Goal: Information Seeking & Learning: Check status

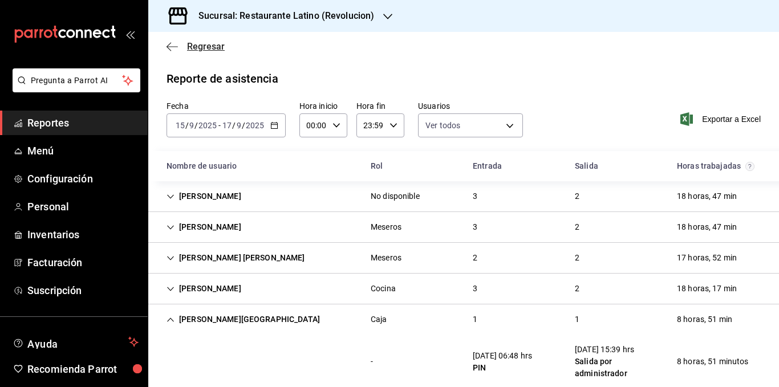
click at [190, 46] on span "Regresar" at bounding box center [206, 46] width 38 height 11
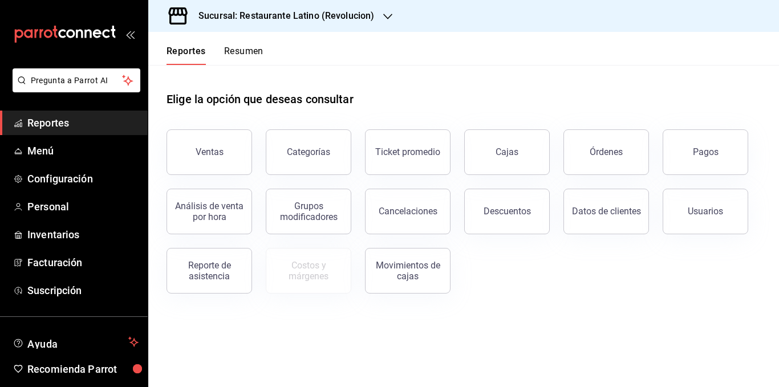
click at [254, 56] on button "Resumen" at bounding box center [243, 55] width 39 height 19
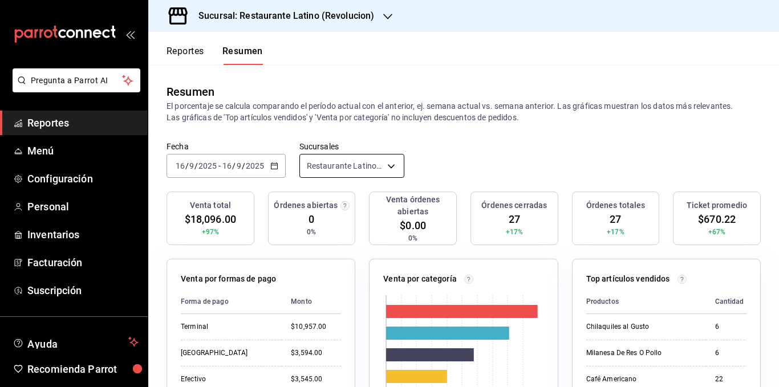
click at [377, 167] on body "Pregunta a Parrot AI Reportes Menú Configuración Personal Inventarios Facturaci…" at bounding box center [389, 193] width 779 height 387
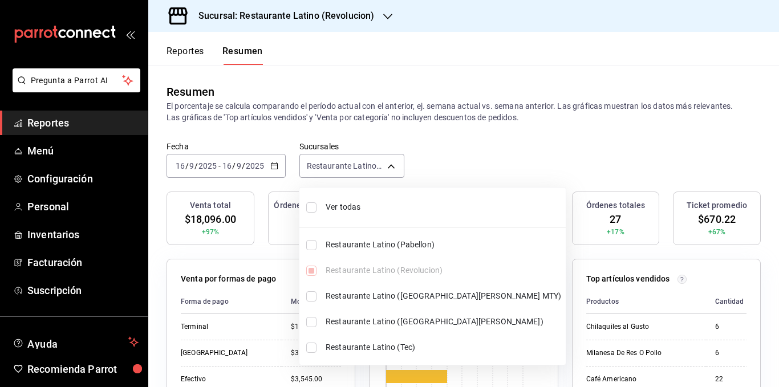
click at [360, 205] on span "Ver todas" at bounding box center [444, 207] width 236 height 12
type input "[object Object],[object Object],[object Object],[object Object],[object Object]"
checkbox input "true"
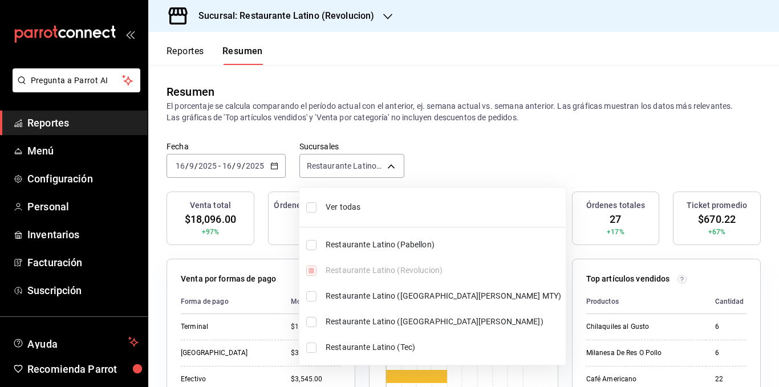
checkbox input "true"
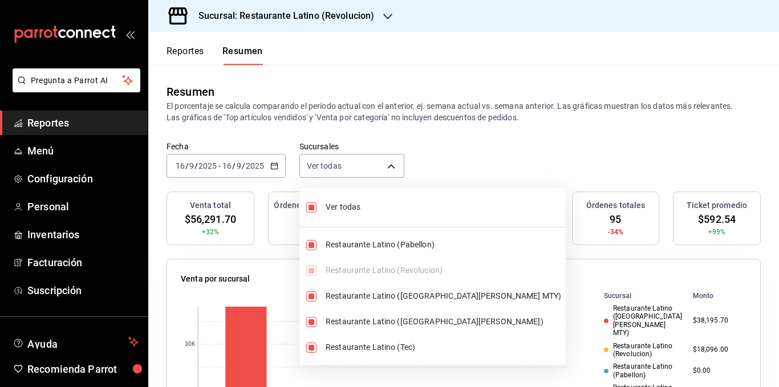
click at [365, 115] on div at bounding box center [389, 193] width 779 height 387
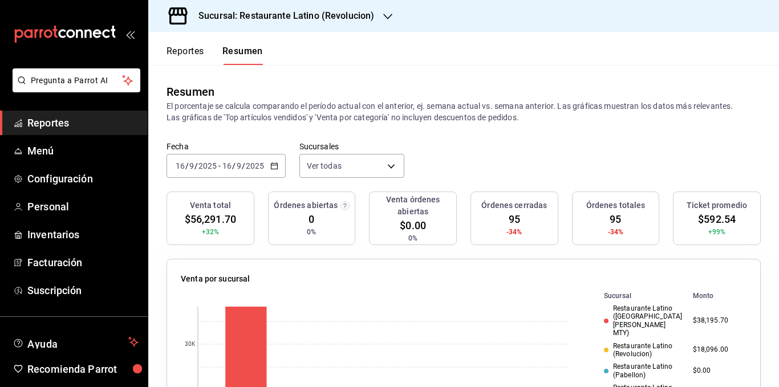
click at [274, 166] on icon "button" at bounding box center [274, 166] width 8 height 8
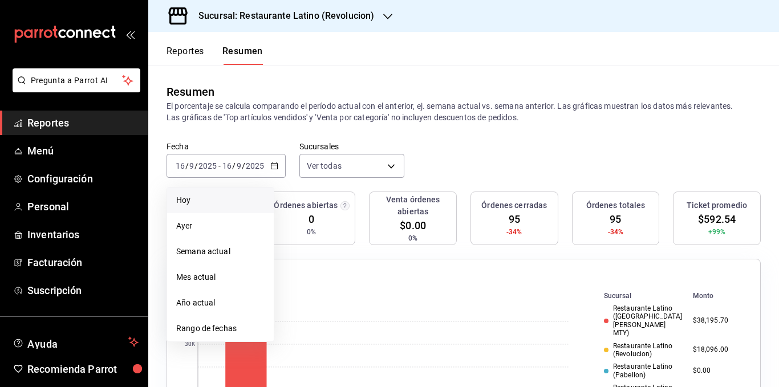
click at [234, 206] on span "Hoy" at bounding box center [220, 201] width 88 height 12
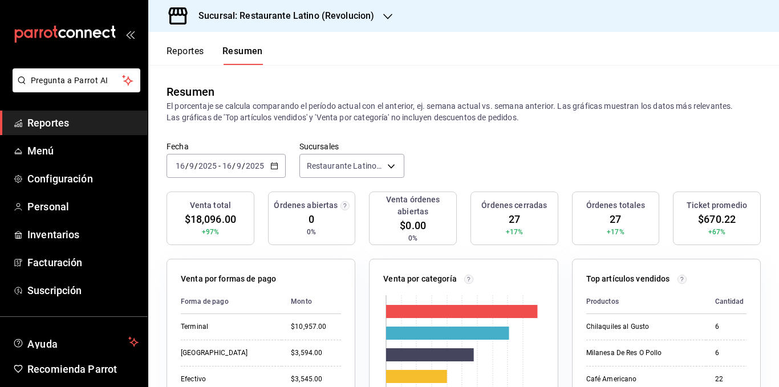
click at [277, 170] on icon "button" at bounding box center [274, 166] width 8 height 8
click at [273, 167] on icon "button" at bounding box center [274, 166] width 8 height 8
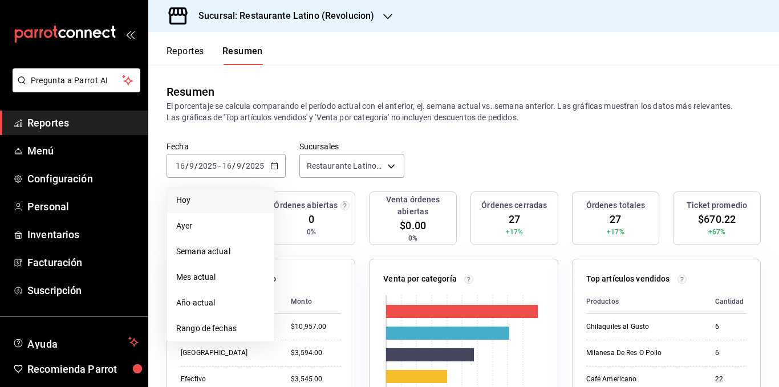
click at [213, 201] on span "Hoy" at bounding box center [220, 201] width 88 height 12
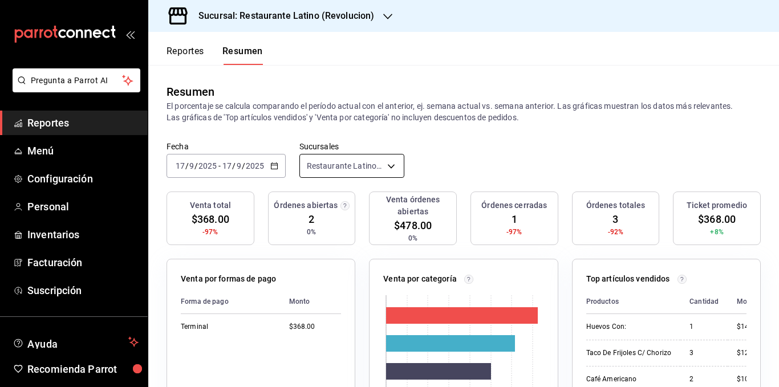
click at [387, 163] on body "Pregunta a Parrot AI Reportes Menú Configuración Personal Inventarios Facturaci…" at bounding box center [389, 193] width 779 height 387
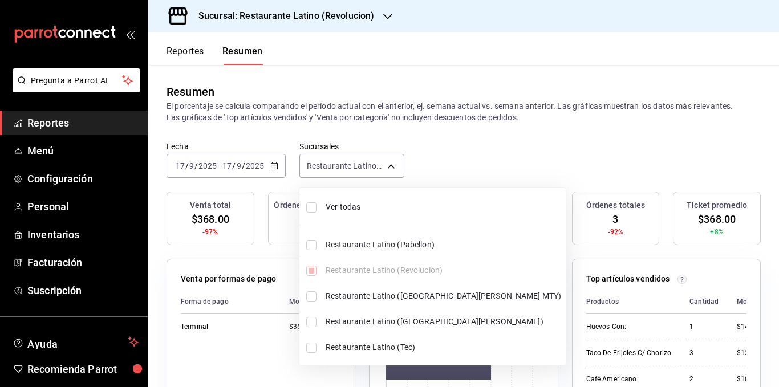
click at [370, 208] on span "Ver todas" at bounding box center [444, 207] width 236 height 12
type input "[object Object],[object Object],[object Object],[object Object],[object Object]"
checkbox input "true"
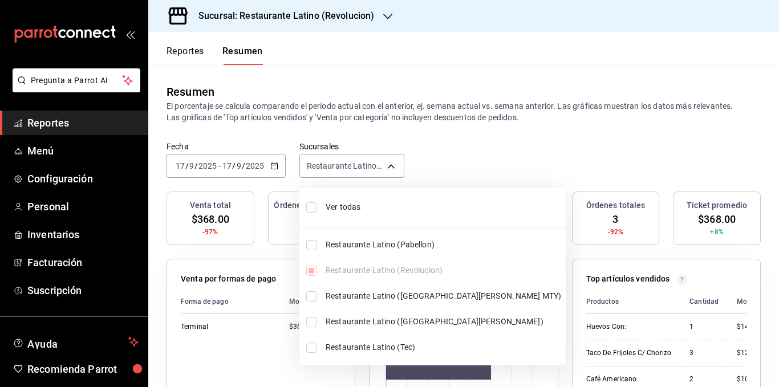
checkbox input "true"
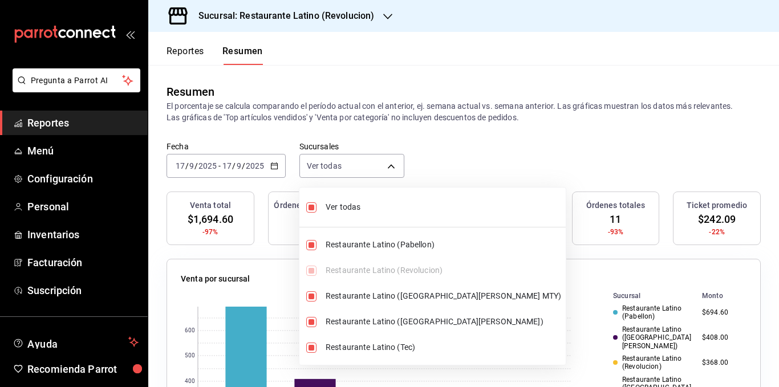
click at [387, 112] on div at bounding box center [389, 193] width 779 height 387
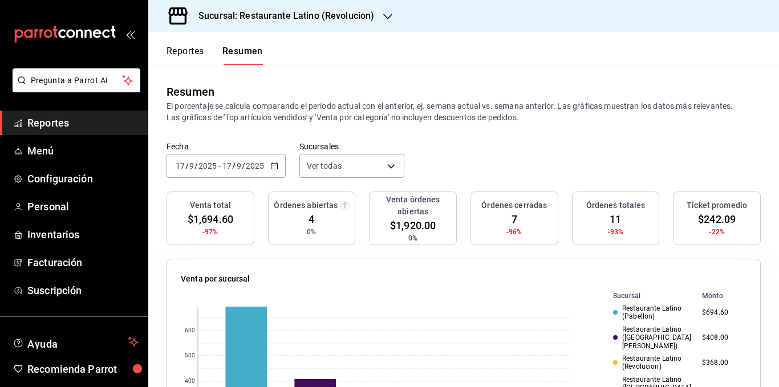
click at [443, 107] on p "El porcentaje se calcula comparando el período actual con el anterior, ej. sema…" at bounding box center [464, 111] width 594 height 23
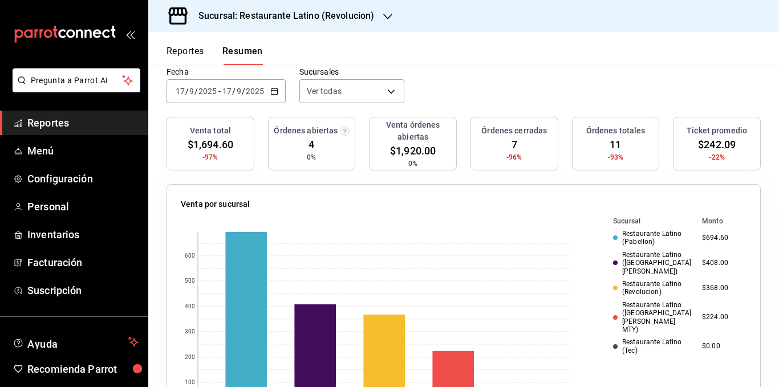
scroll to position [57, 0]
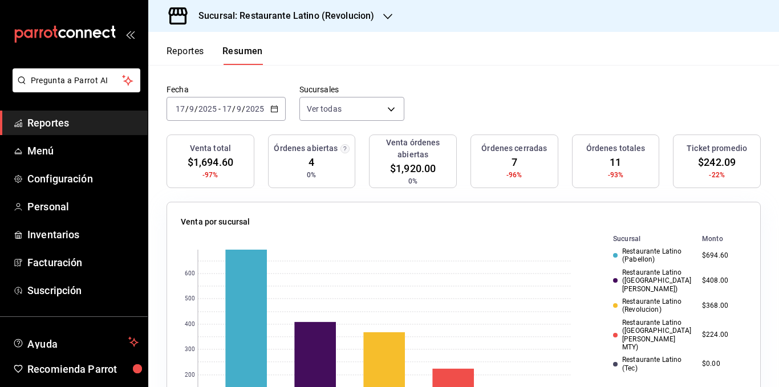
click at [645, 319] on div "Restaurante Latino ([GEOGRAPHIC_DATA][PERSON_NAME] MTY)" at bounding box center [653, 335] width 80 height 33
click at [704, 319] on td "$224.00" at bounding box center [722, 336] width 49 height 38
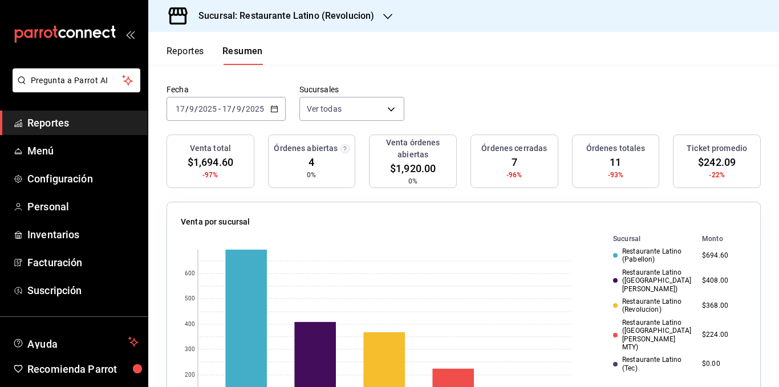
click at [637, 298] on div "Restaurante Latino (Revolucion)" at bounding box center [653, 306] width 80 height 17
click at [701, 296] on td "$368.00" at bounding box center [722, 306] width 49 height 21
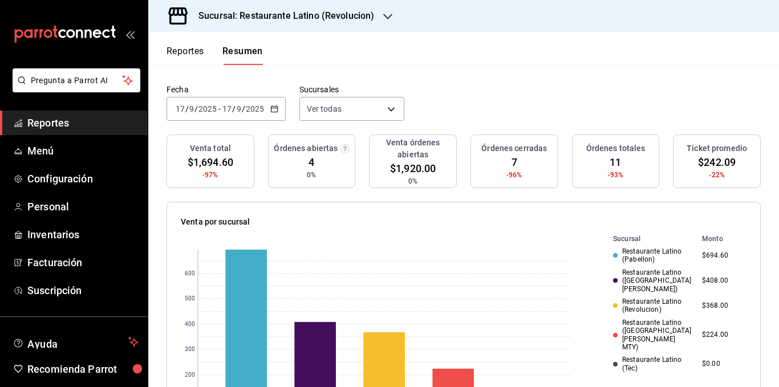
click at [638, 275] on div "Restaurante Latino ([GEOGRAPHIC_DATA][PERSON_NAME])" at bounding box center [653, 281] width 80 height 25
click at [702, 277] on td "$408.00" at bounding box center [722, 280] width 49 height 29
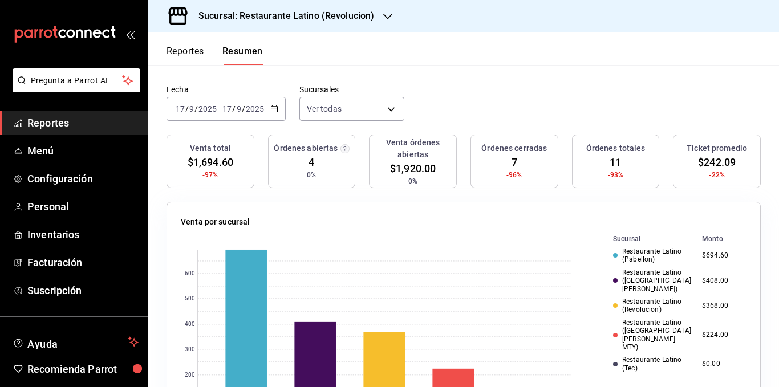
click at [636, 249] on div "Restaurante Latino (Pabellon)" at bounding box center [653, 256] width 80 height 17
click at [702, 257] on td "$694.60" at bounding box center [722, 255] width 49 height 21
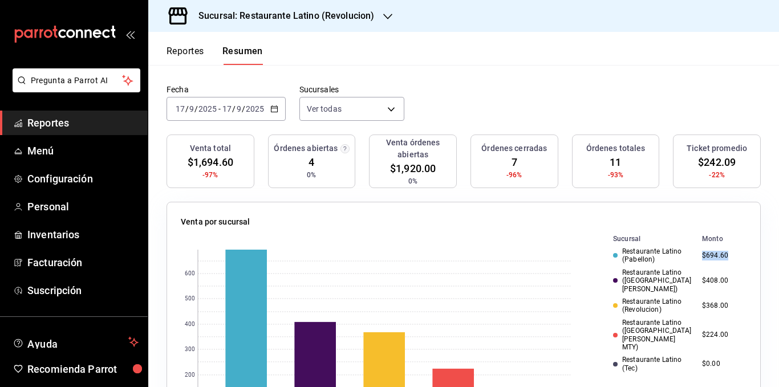
click at [702, 257] on td "$694.60" at bounding box center [722, 255] width 49 height 21
click at [638, 260] on div "Restaurante Latino (Pabellon)" at bounding box center [653, 256] width 80 height 17
click at [352, 9] on h3 "Sucursal: Restaurante Latino (Revolucion)" at bounding box center [281, 16] width 185 height 14
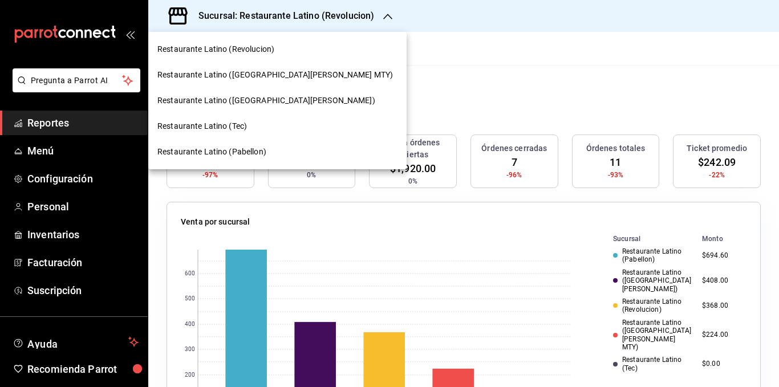
click at [268, 76] on span "Restaurante Latino ([GEOGRAPHIC_DATA][PERSON_NAME] MTY)" at bounding box center [275, 75] width 236 height 12
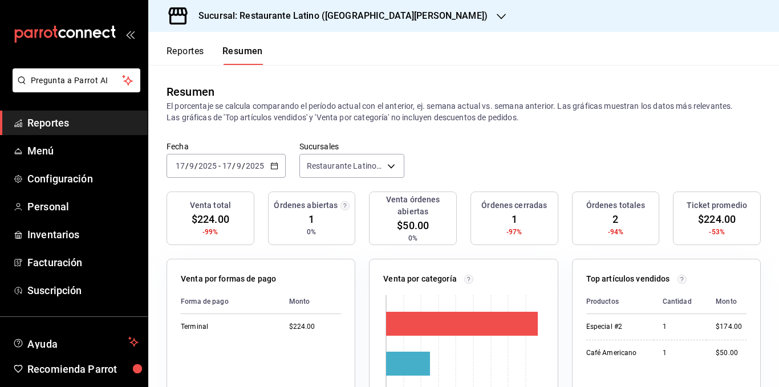
click at [464, 115] on p "El porcentaje se calcula comparando el período actual con el anterior, ej. sema…" at bounding box center [464, 111] width 594 height 23
click at [452, 155] on div "Fecha [DATE] [DATE] - [DATE] [DATE] Sucursales Restaurante Latino ([GEOGRAPHIC_…" at bounding box center [463, 166] width 631 height 50
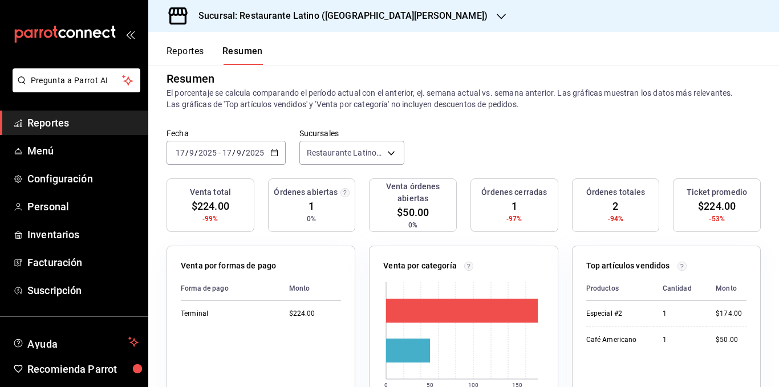
scroll to position [0, 0]
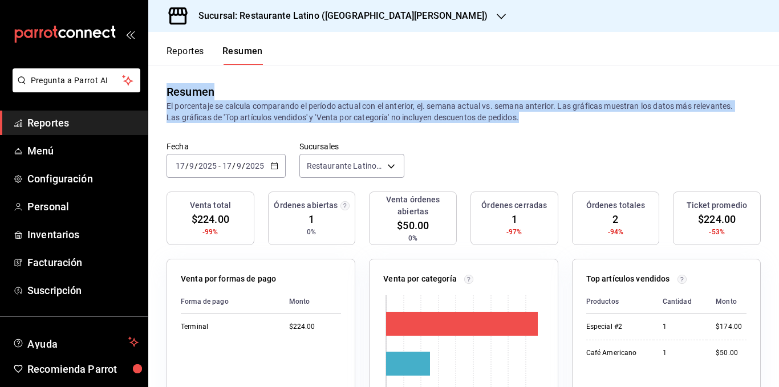
drag, startPoint x: 520, startPoint y: 114, endPoint x: 167, endPoint y: 95, distance: 353.6
click at [167, 95] on div "Resumen El porcentaje se calcula comparando el período actual con el anterior, …" at bounding box center [464, 103] width 594 height 40
